Goal: Task Accomplishment & Management: Complete application form

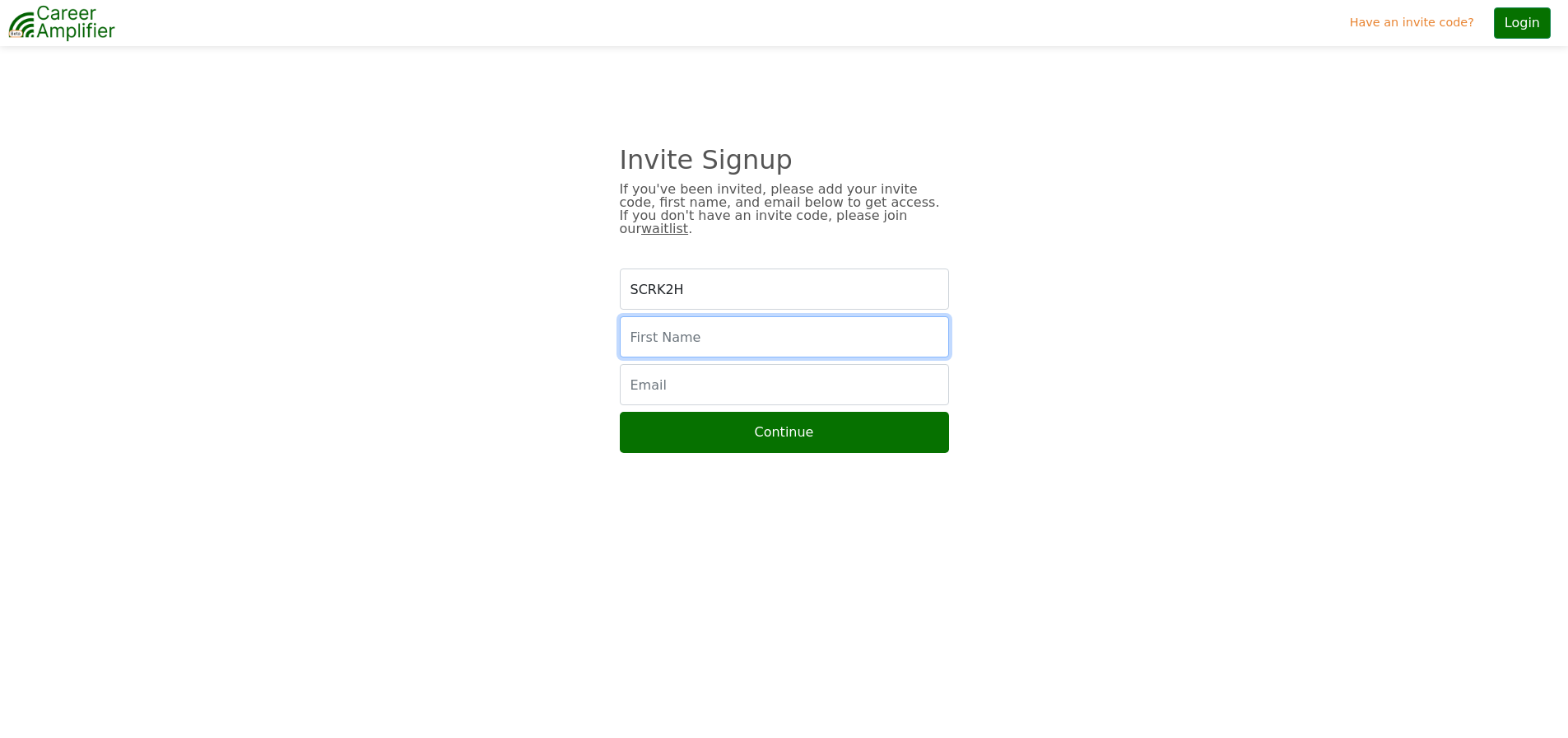
click at [679, 318] on input "text" at bounding box center [784, 337] width 329 height 41
type input "[PERSON_NAME]"
click at [680, 371] on input "email" at bounding box center [784, 385] width 329 height 41
type input "[EMAIL_ADDRESS][DOMAIN_NAME]"
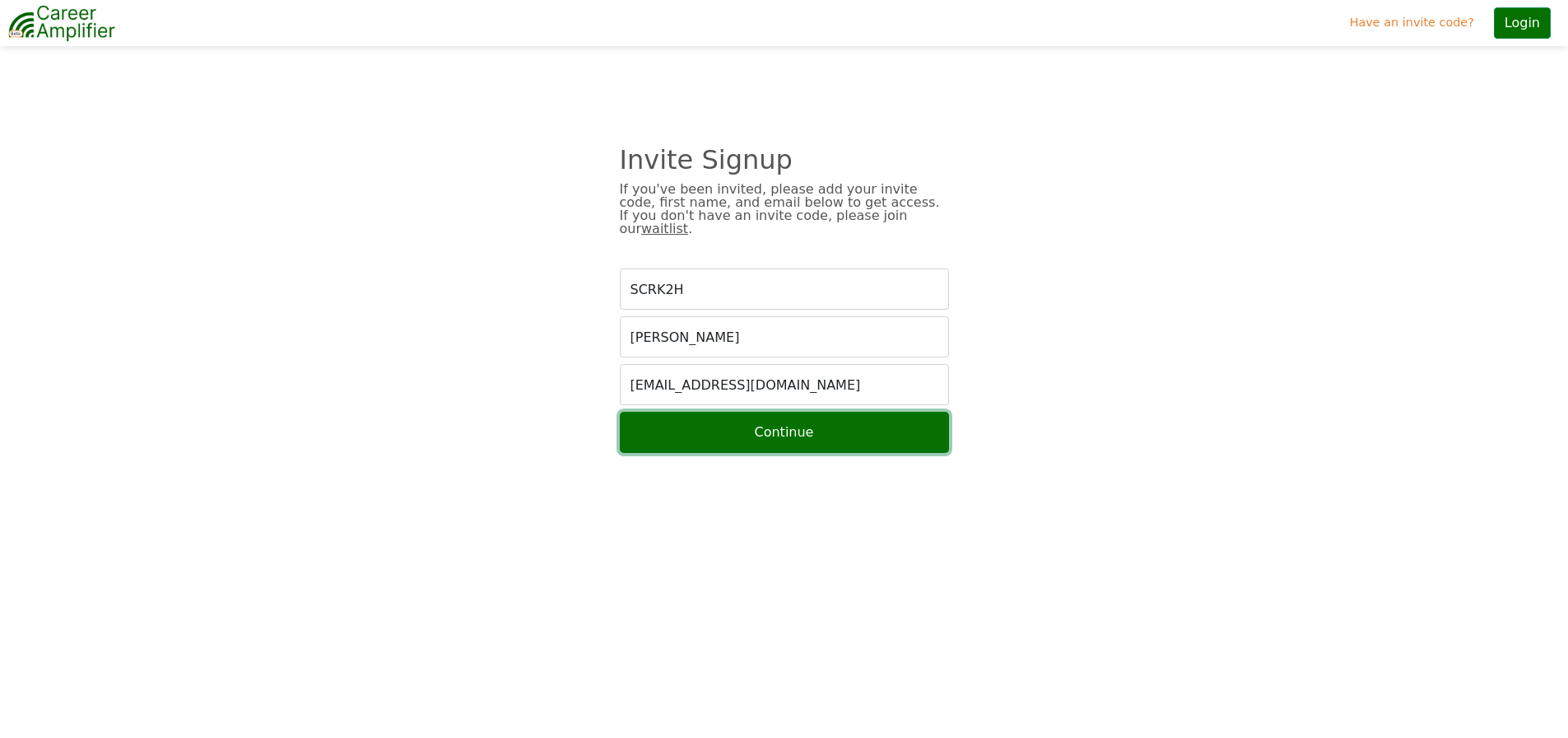
click at [737, 425] on button "Continue" at bounding box center [784, 433] width 329 height 41
